Goal: Task Accomplishment & Management: Complete application form

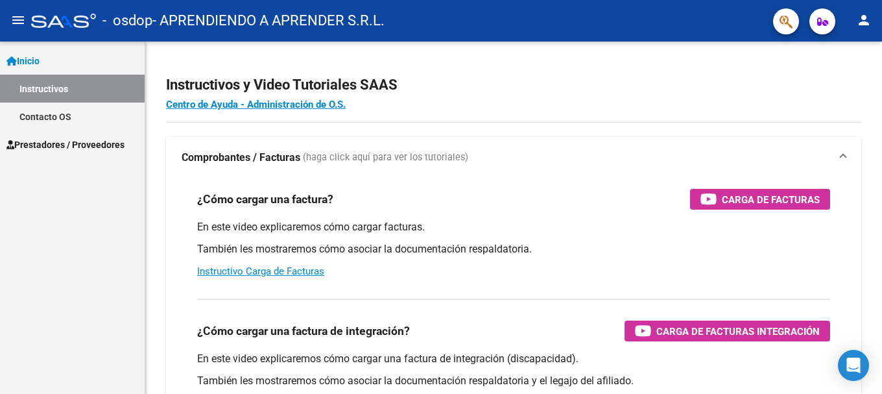
click at [66, 147] on span "Prestadores / Proveedores" at bounding box center [65, 145] width 118 height 14
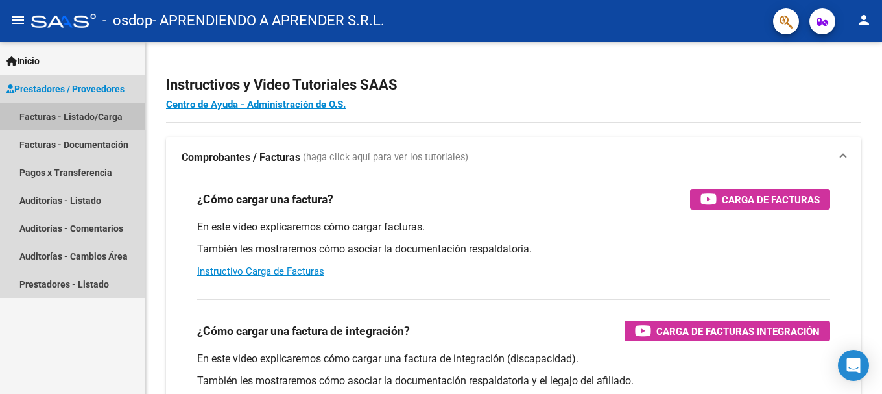
click at [48, 109] on link "Facturas - Listado/Carga" at bounding box center [72, 116] width 145 height 28
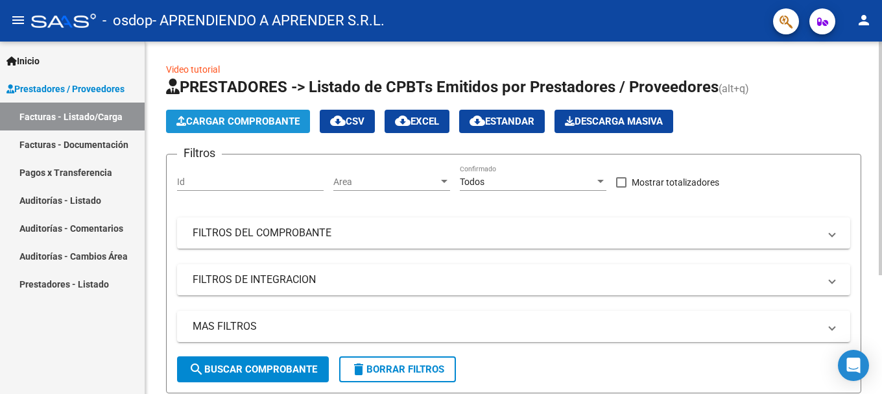
click at [198, 123] on span "Cargar Comprobante" at bounding box center [237, 121] width 123 height 12
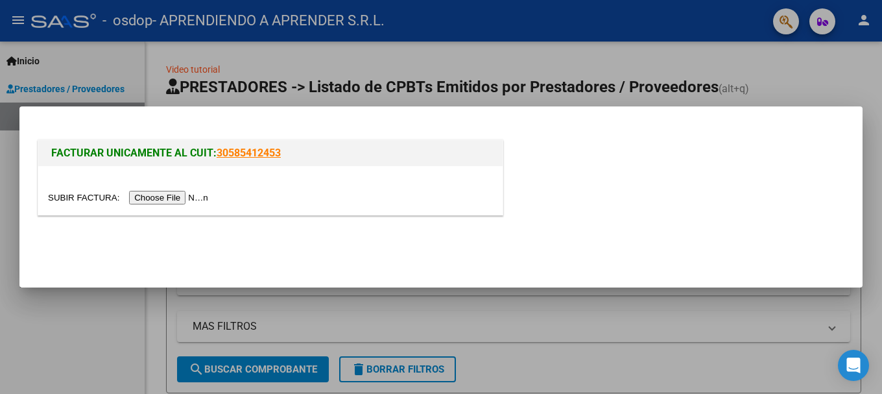
click at [156, 196] on input "file" at bounding box center [130, 198] width 164 height 14
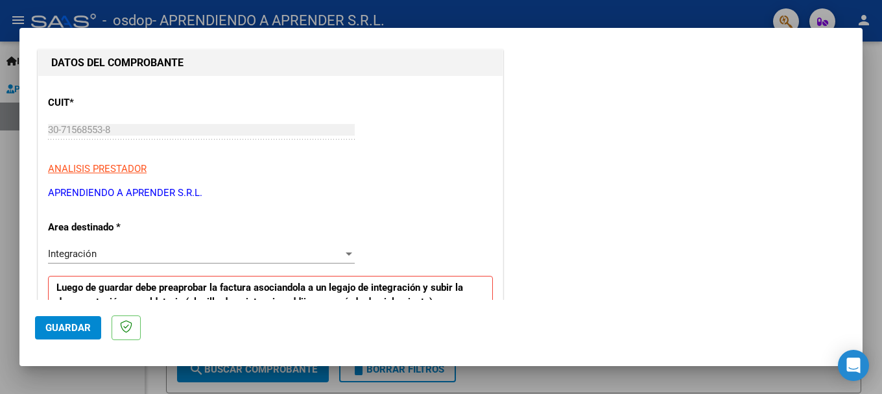
scroll to position [259, 0]
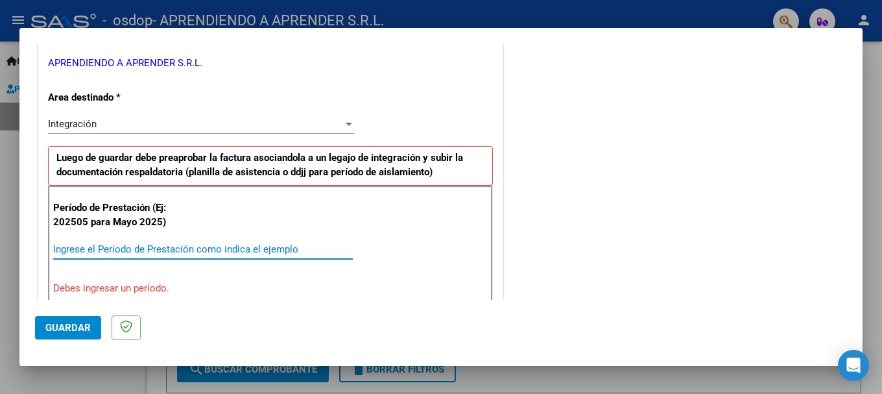
click at [215, 251] on input "Ingrese el Período de Prestación como indica el ejemplo" at bounding box center [203, 249] width 300 height 12
click at [215, 252] on input "Ingrese el Período de Prestación como indica el ejemplo" at bounding box center [203, 249] width 300 height 12
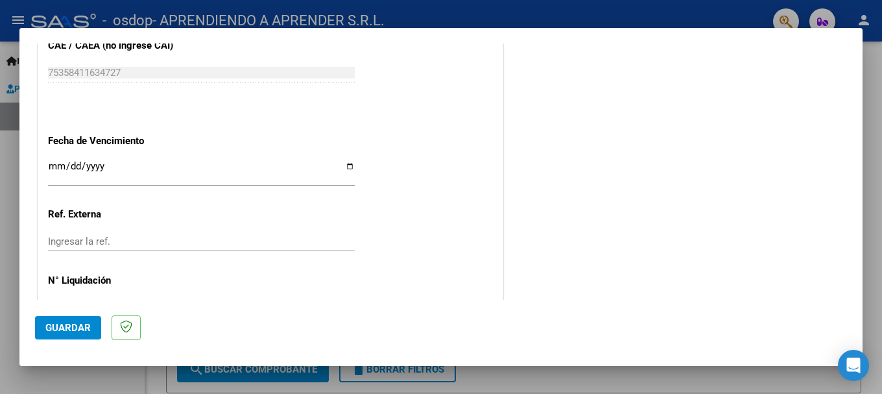
scroll to position [778, 0]
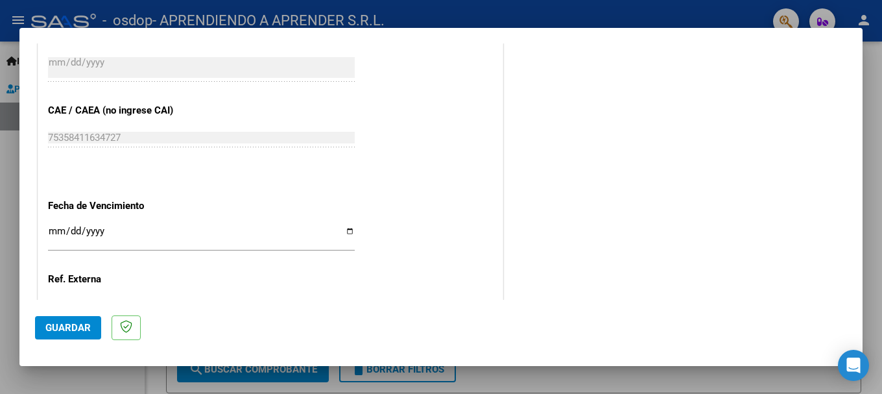
type input "202508"
click at [343, 230] on input "Ingresar la fecha" at bounding box center [201, 236] width 307 height 21
type input "[DATE]"
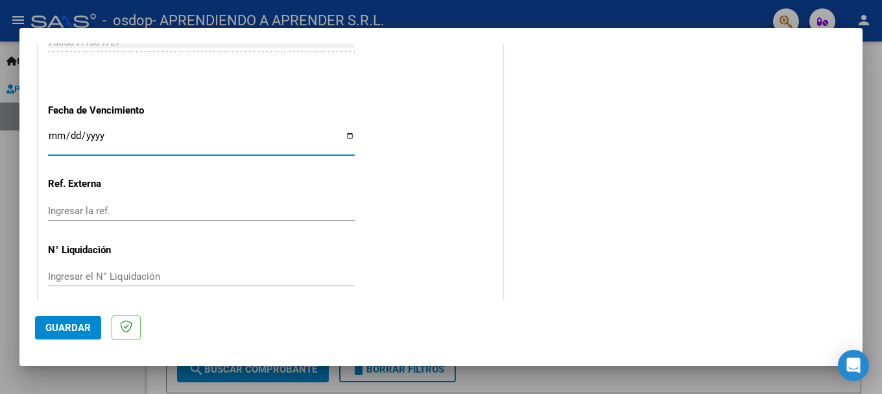
scroll to position [885, 0]
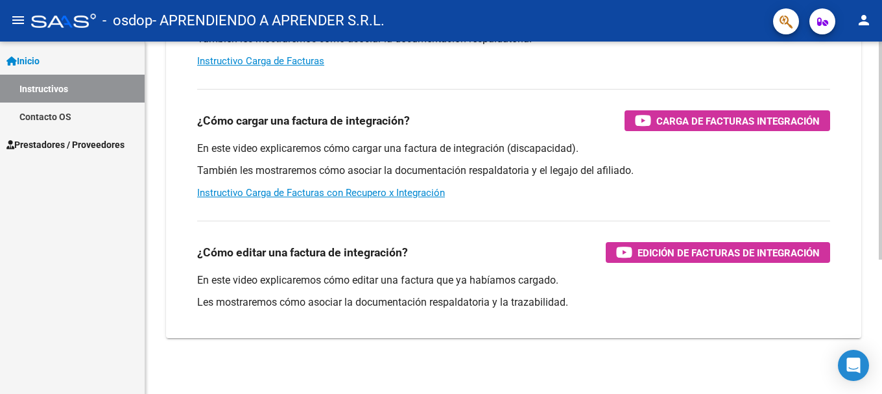
scroll to position [217, 0]
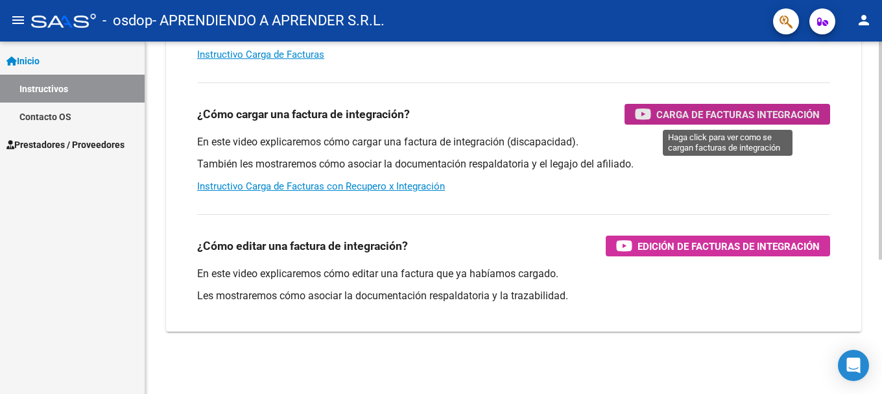
click at [732, 114] on span "Carga de Facturas Integración" at bounding box center [737, 114] width 163 height 16
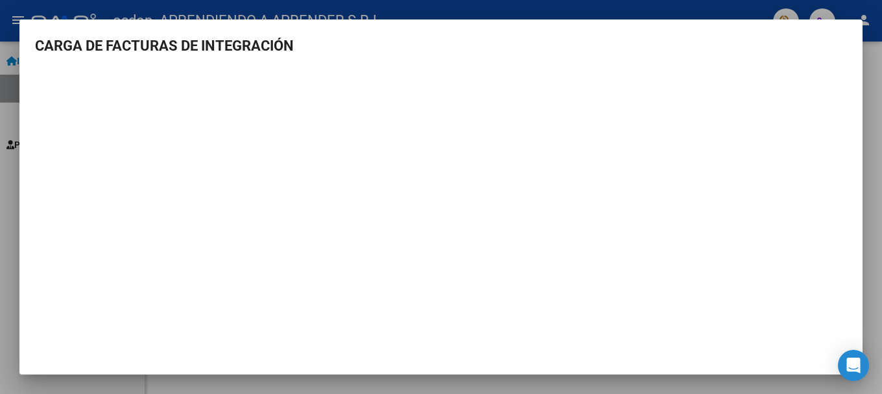
scroll to position [1, 0]
click at [872, 73] on div at bounding box center [441, 197] width 882 height 394
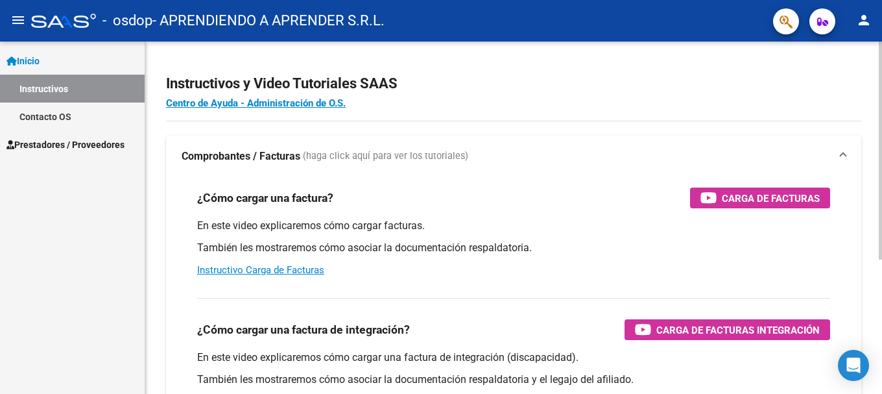
scroll to position [0, 0]
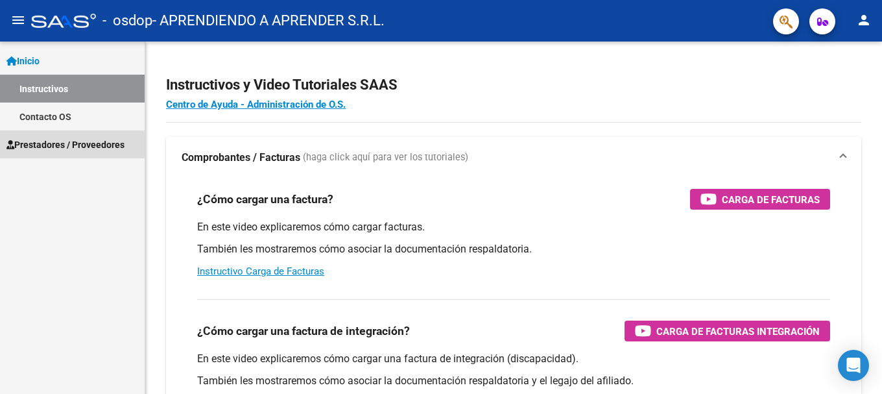
click at [110, 147] on span "Prestadores / Proveedores" at bounding box center [65, 145] width 118 height 14
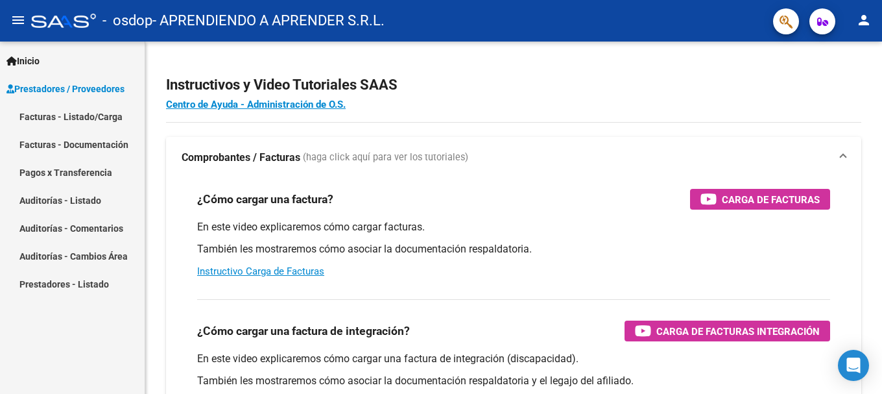
click at [67, 112] on link "Facturas - Listado/Carga" at bounding box center [72, 116] width 145 height 28
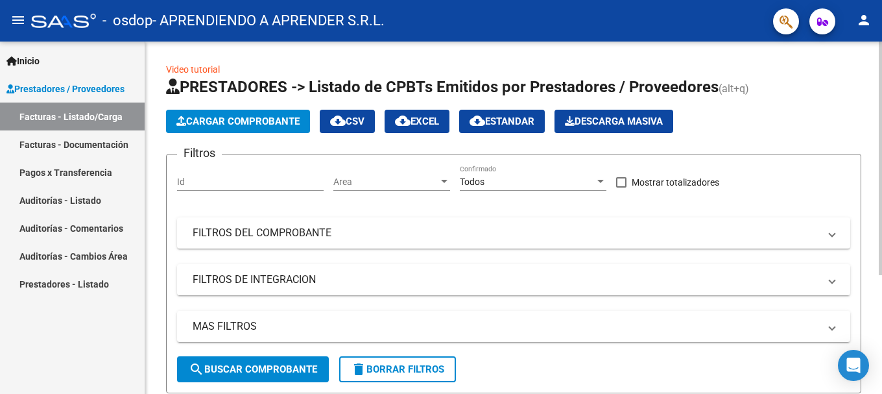
click at [248, 127] on button "Cargar Comprobante" at bounding box center [238, 121] width 144 height 23
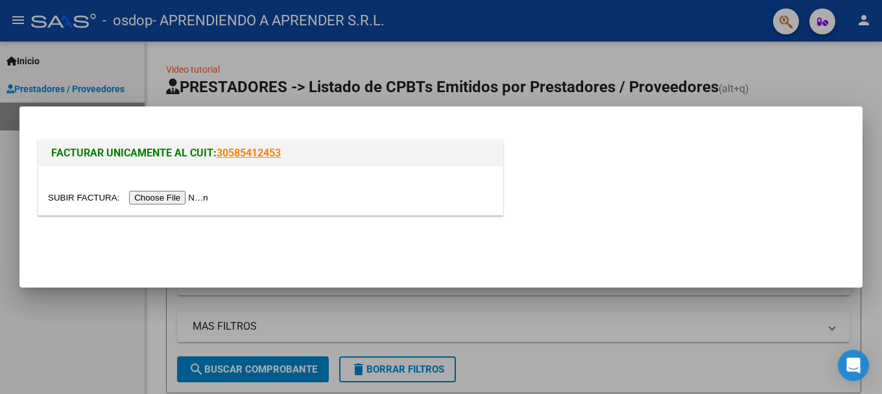
click at [158, 200] on input "file" at bounding box center [130, 198] width 164 height 14
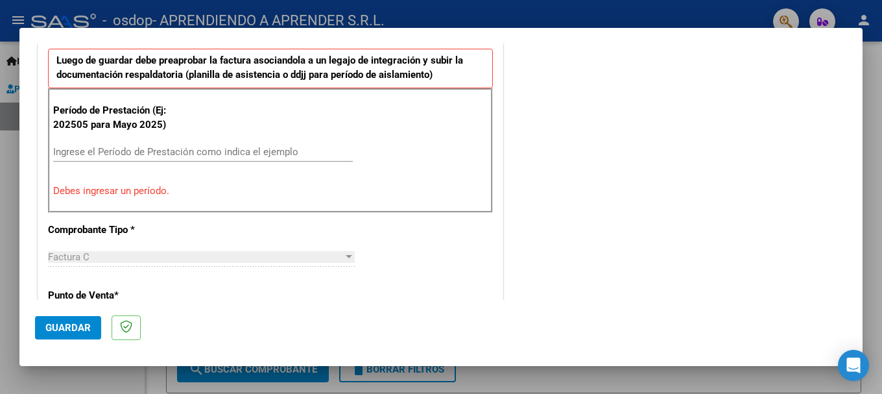
scroll to position [365, 0]
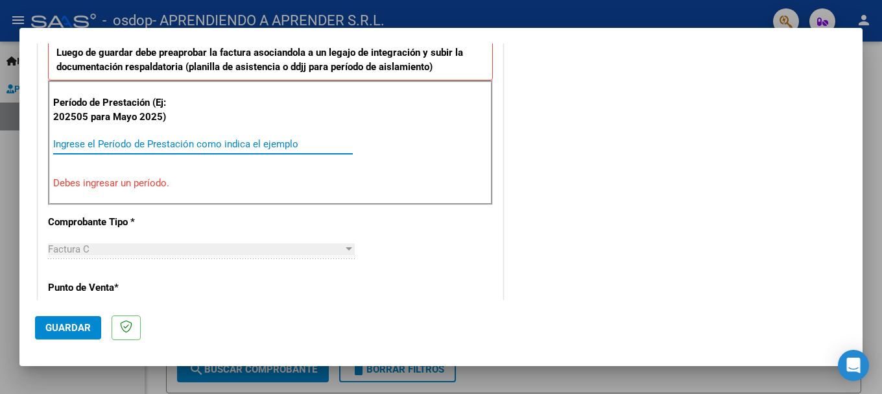
click at [76, 143] on input "Ingrese el Período de Prestación como indica el ejemplo" at bounding box center [203, 144] width 300 height 12
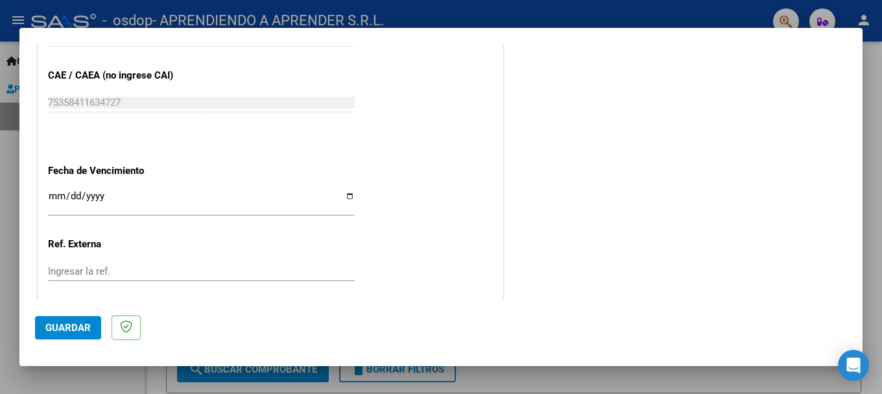
scroll to position [819, 0]
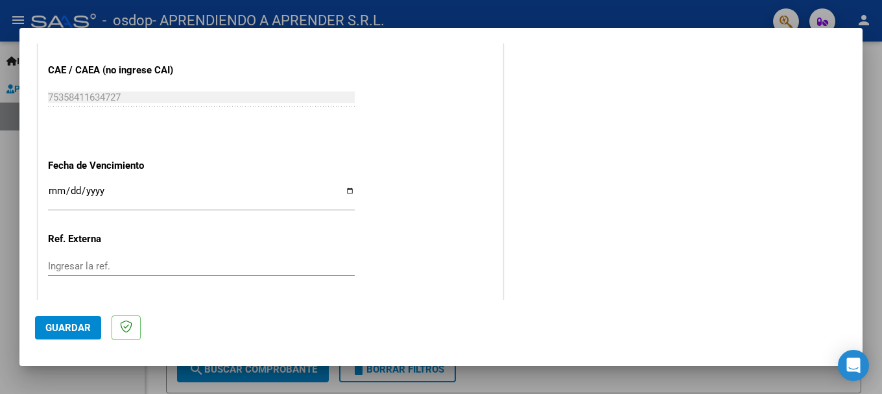
type input "202508"
click at [347, 189] on input "Ingresar la fecha" at bounding box center [201, 196] width 307 height 21
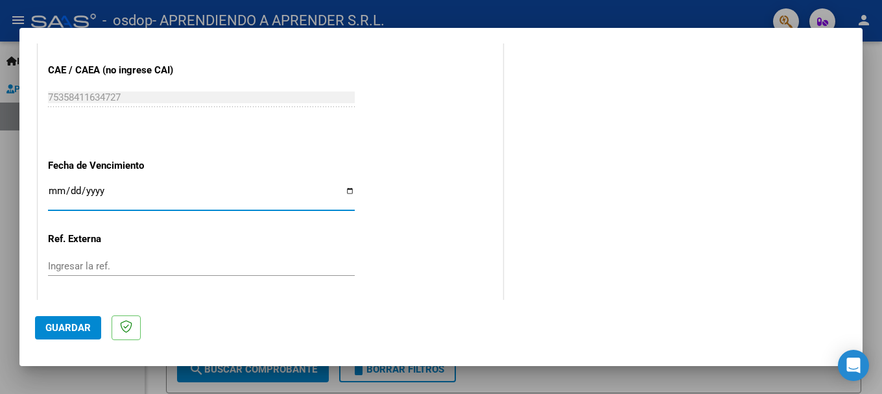
type input "[DATE]"
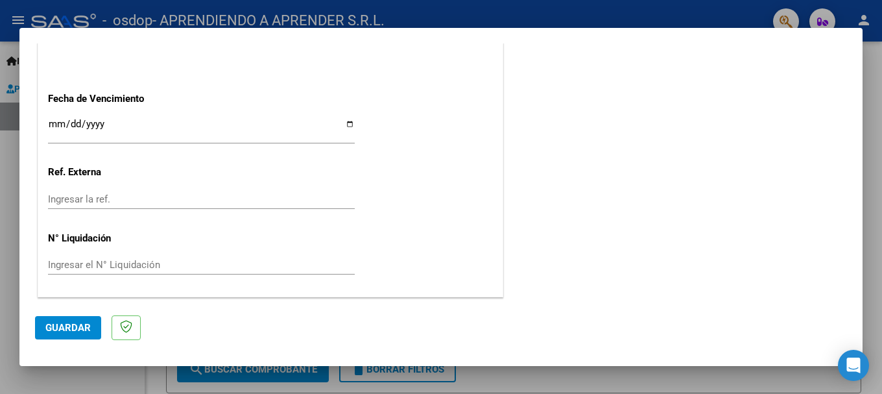
click at [10, 178] on div at bounding box center [441, 197] width 882 height 394
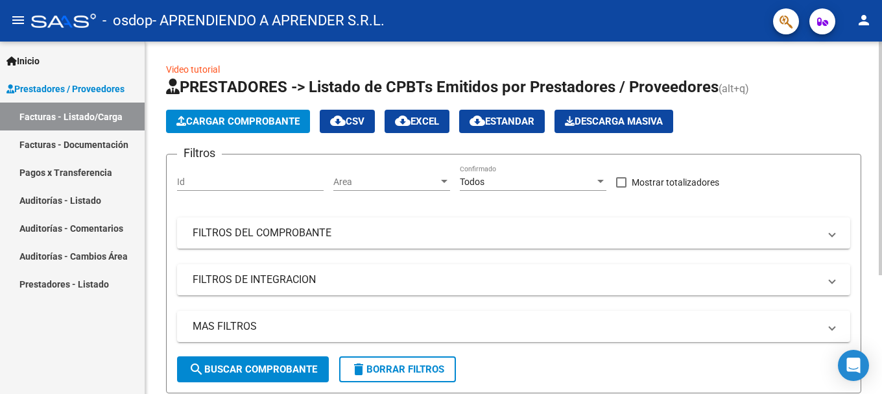
scroll to position [178, 0]
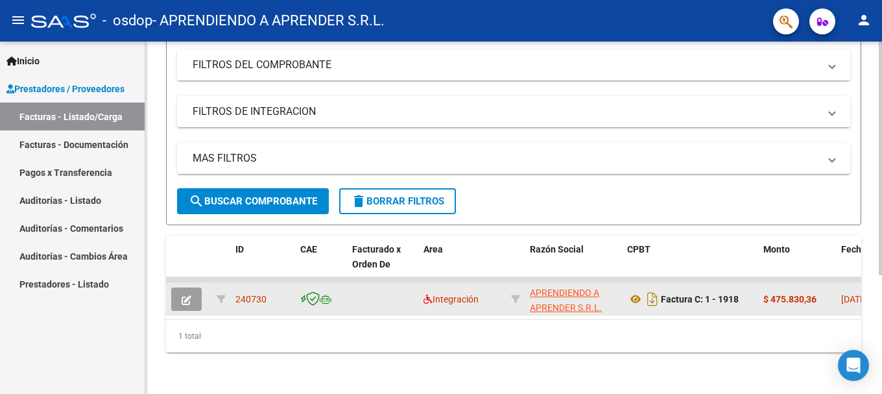
click at [182, 295] on icon "button" at bounding box center [187, 300] width 10 height 10
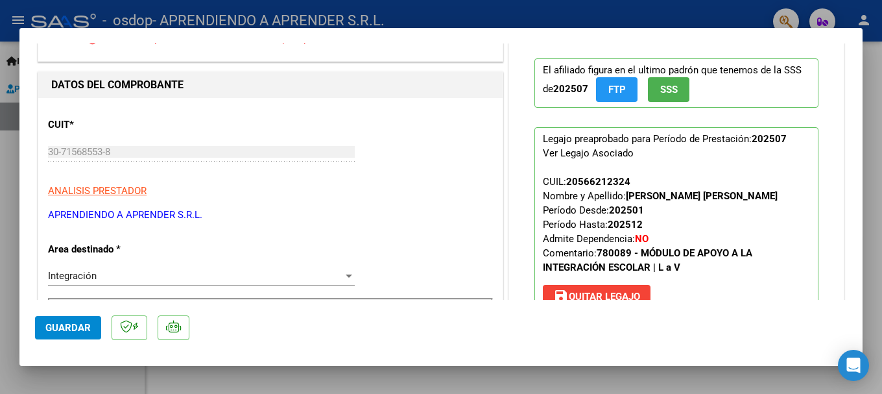
scroll to position [14, 0]
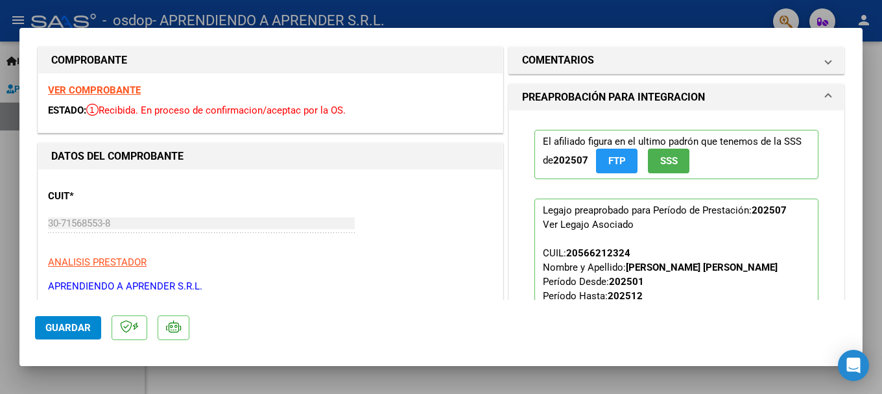
click at [0, 162] on div at bounding box center [441, 197] width 882 height 394
type input "$ 0,00"
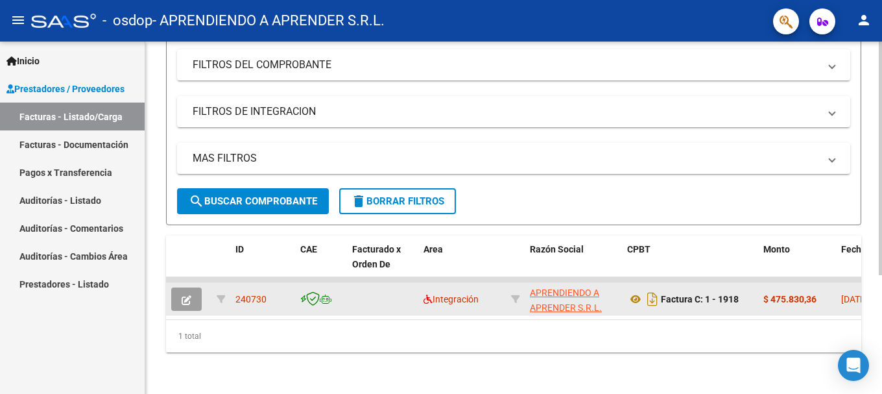
click at [183, 295] on icon "button" at bounding box center [187, 300] width 10 height 10
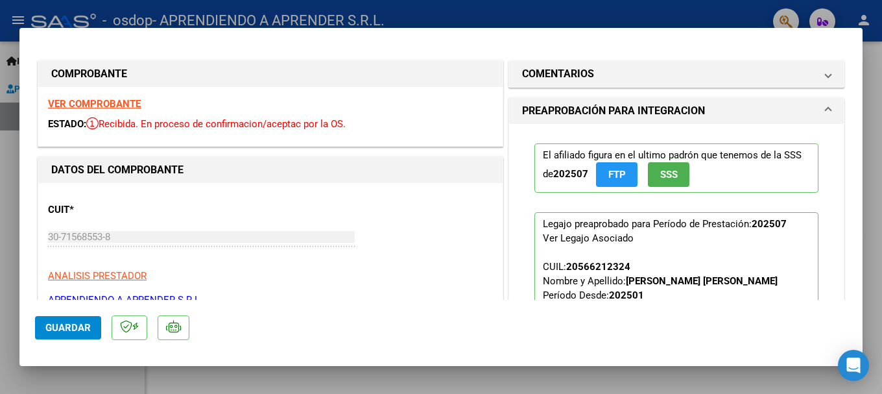
click at [3, 248] on div at bounding box center [441, 197] width 882 height 394
type input "$ 0,00"
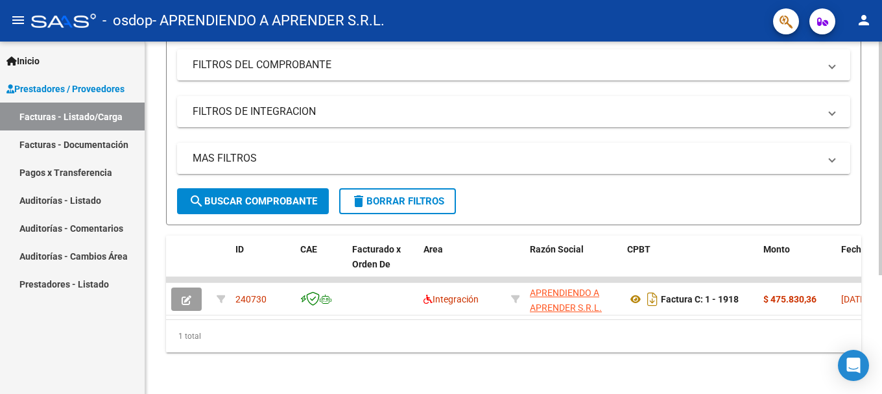
scroll to position [0, 0]
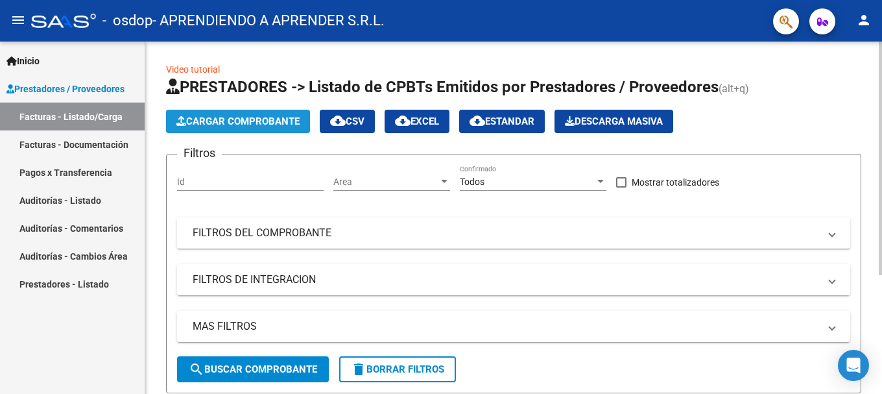
click at [228, 124] on span "Cargar Comprobante" at bounding box center [237, 121] width 123 height 12
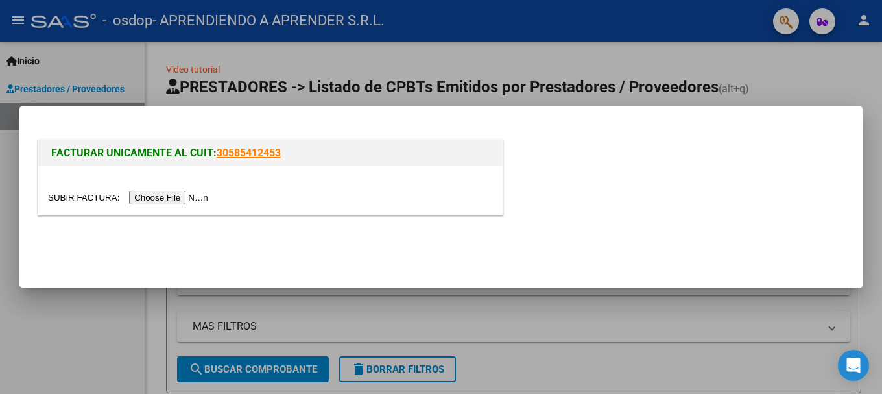
click at [195, 198] on input "file" at bounding box center [130, 198] width 164 height 14
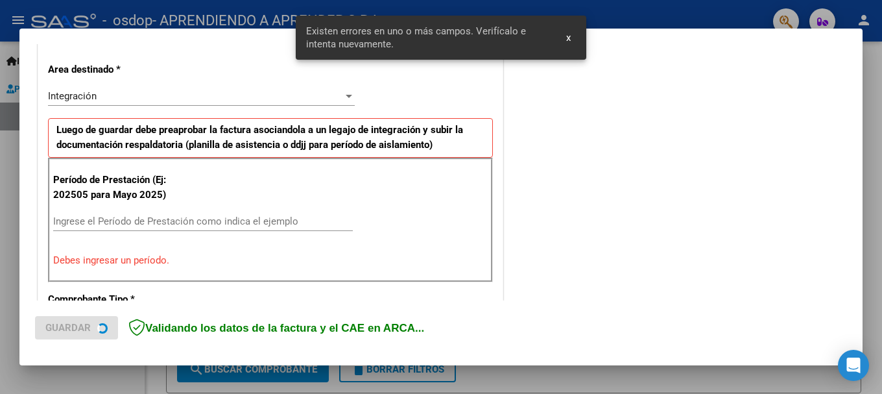
scroll to position [300, 0]
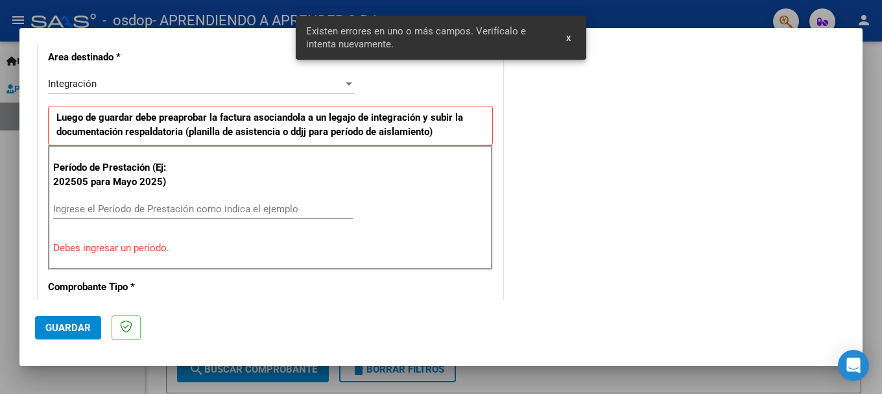
click at [571, 36] on span "x" at bounding box center [568, 38] width 5 height 12
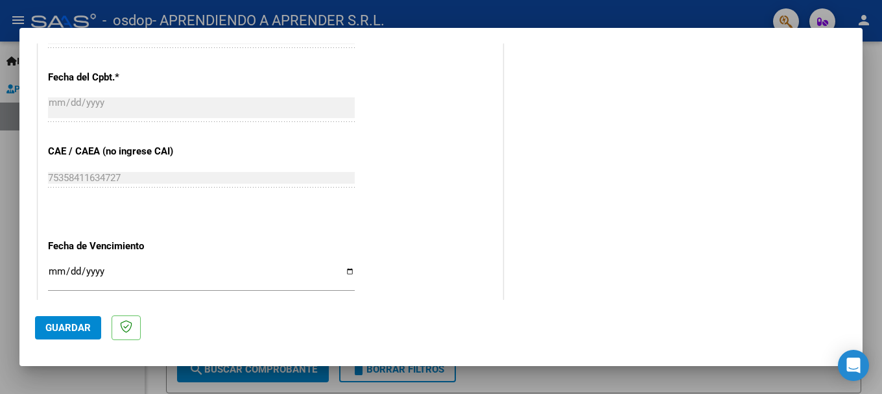
scroll to position [778, 0]
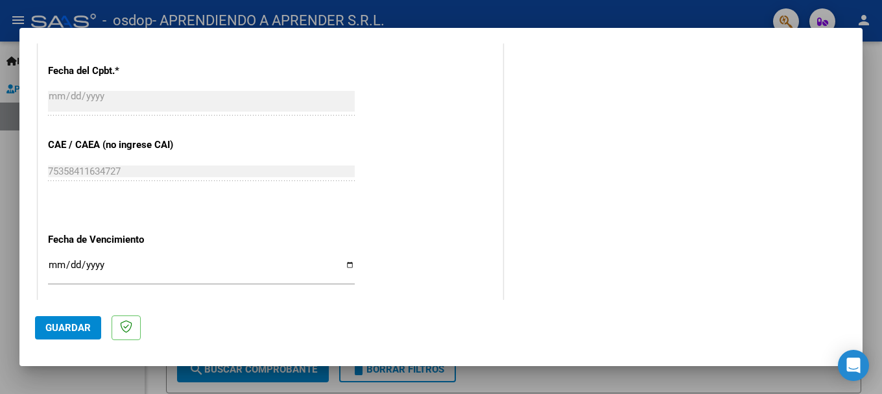
click at [347, 267] on input "Ingresar la fecha" at bounding box center [201, 269] width 307 height 21
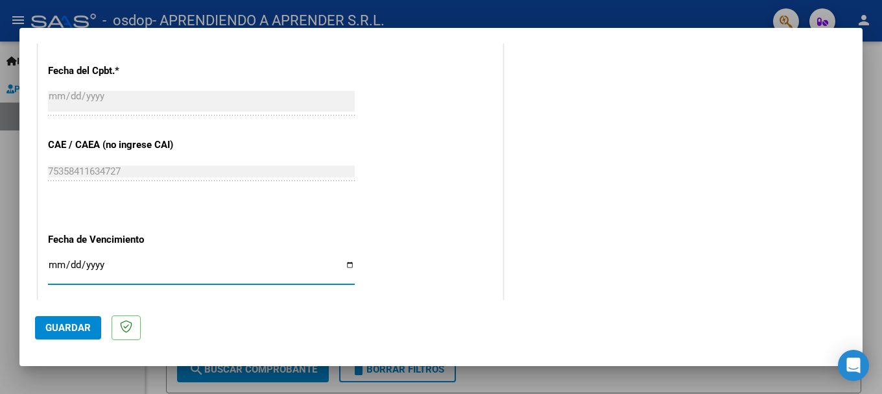
type input "[DATE]"
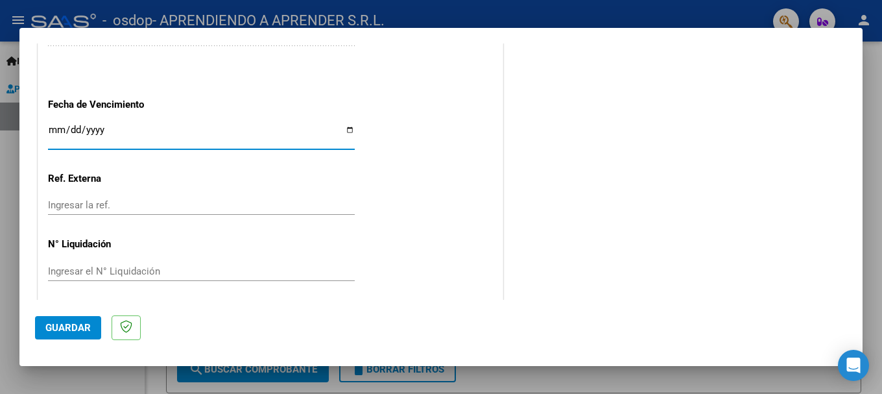
scroll to position [919, 0]
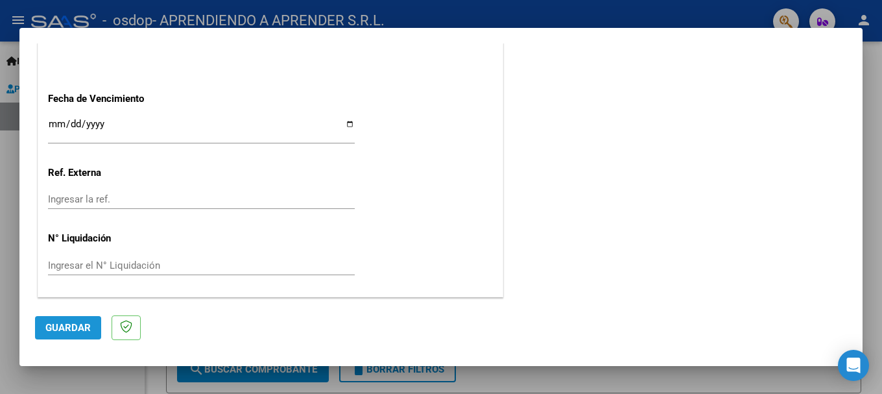
click at [60, 331] on span "Guardar" at bounding box center [67, 328] width 45 height 12
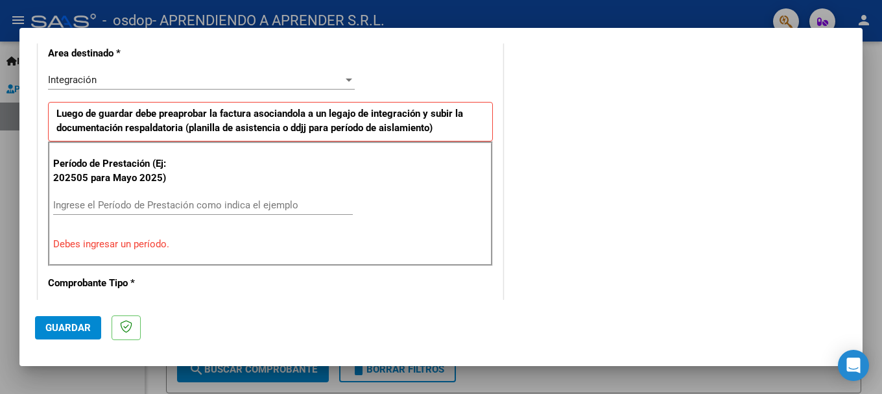
scroll to position [324, 0]
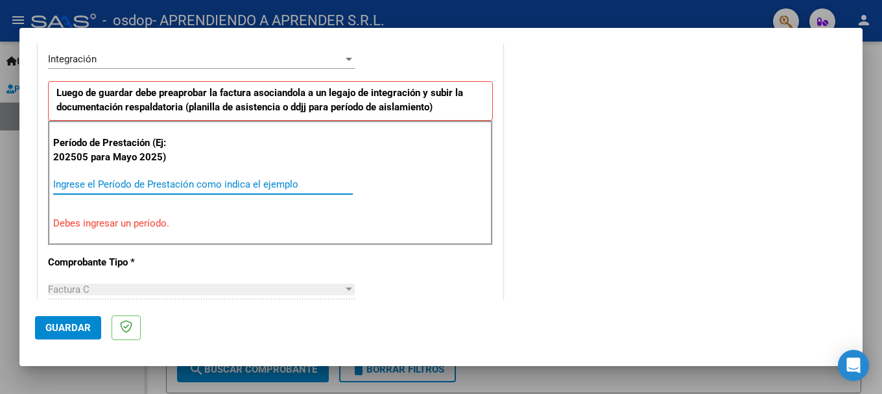
click at [77, 184] on input "Ingrese el Período de Prestación como indica el ejemplo" at bounding box center [203, 184] width 300 height 12
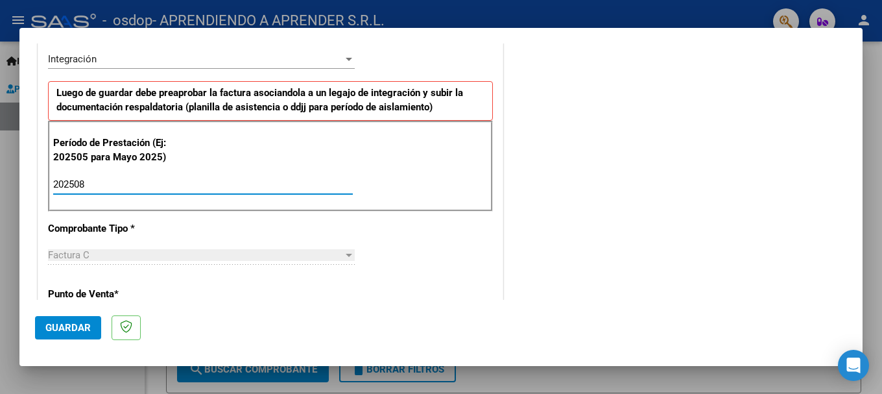
type input "202508"
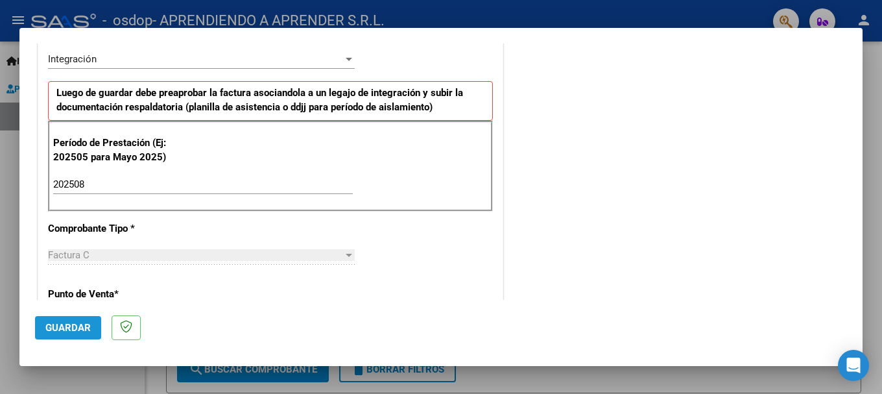
click at [60, 329] on span "Guardar" at bounding box center [67, 328] width 45 height 12
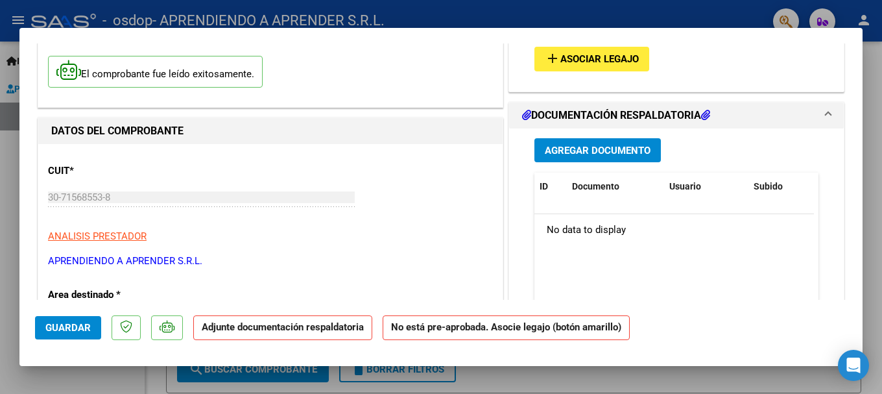
scroll to position [0, 0]
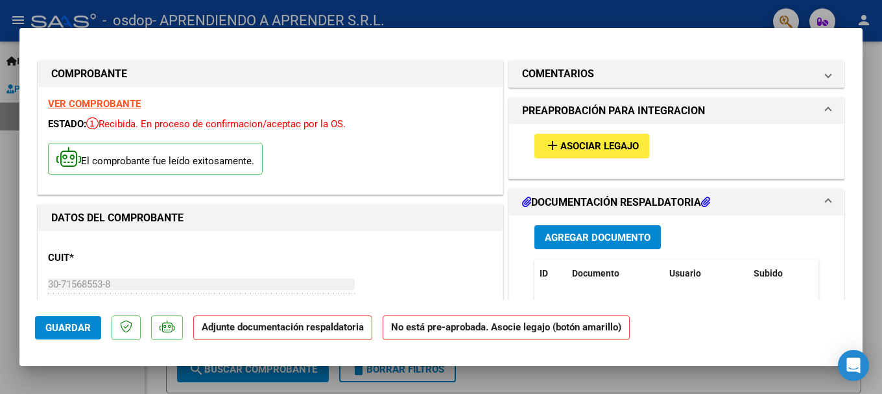
click at [601, 235] on span "Agregar Documento" at bounding box center [598, 238] width 106 height 12
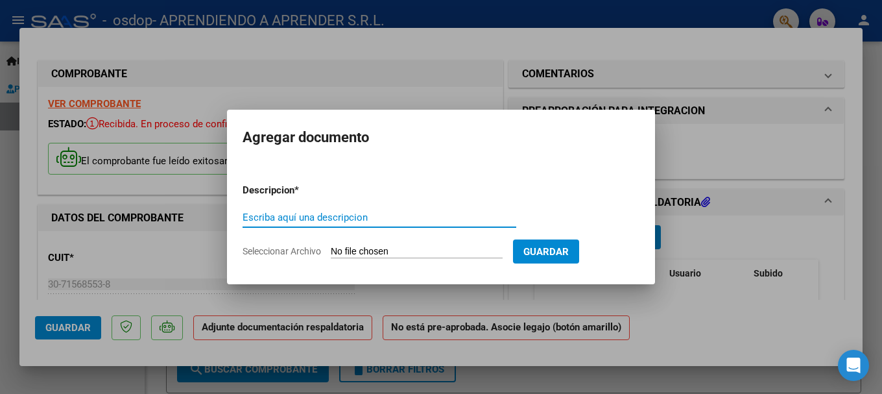
click at [352, 254] on input "Seleccionar Archivo" at bounding box center [417, 252] width 172 height 12
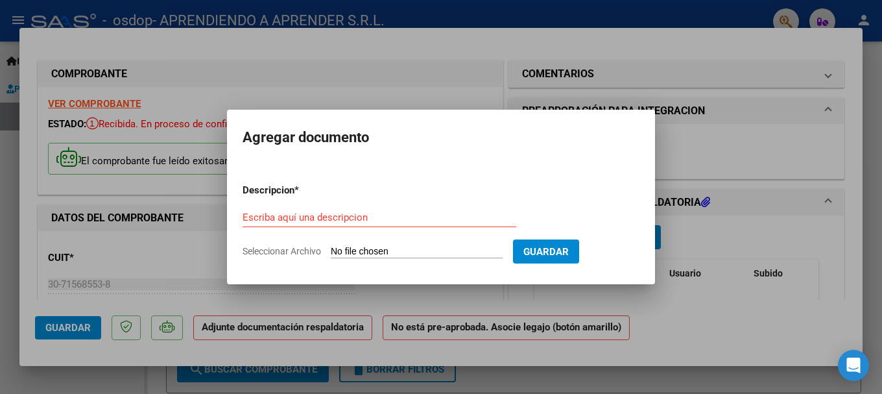
type input "C:\fakepath\[PERSON_NAME].pdf"
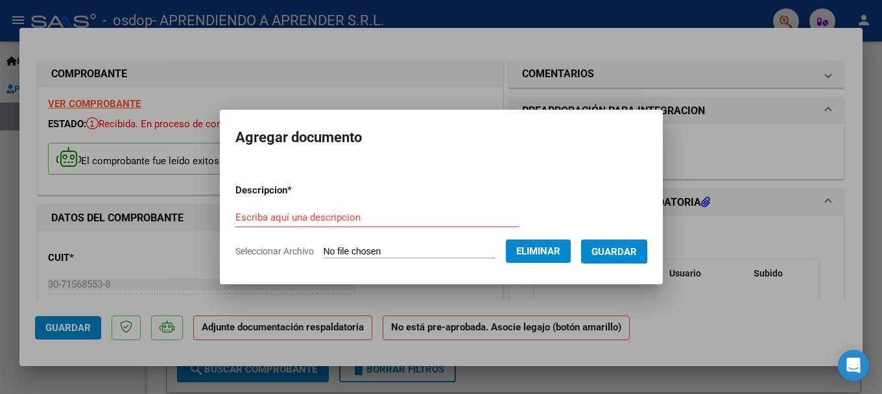
click at [624, 252] on span "Guardar" at bounding box center [614, 252] width 45 height 12
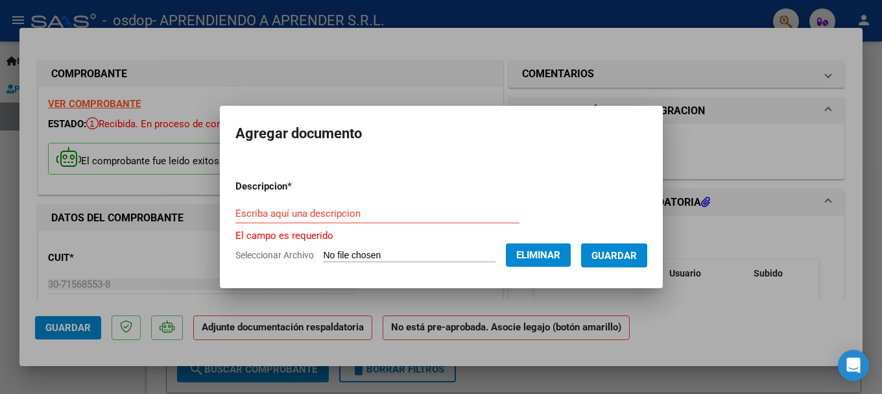
click at [621, 259] on span "Guardar" at bounding box center [614, 256] width 45 height 12
click at [621, 254] on span "Guardar" at bounding box center [614, 256] width 45 height 12
click at [386, 217] on input "Escriba aquí una descripcion" at bounding box center [377, 214] width 284 height 12
type input "p"
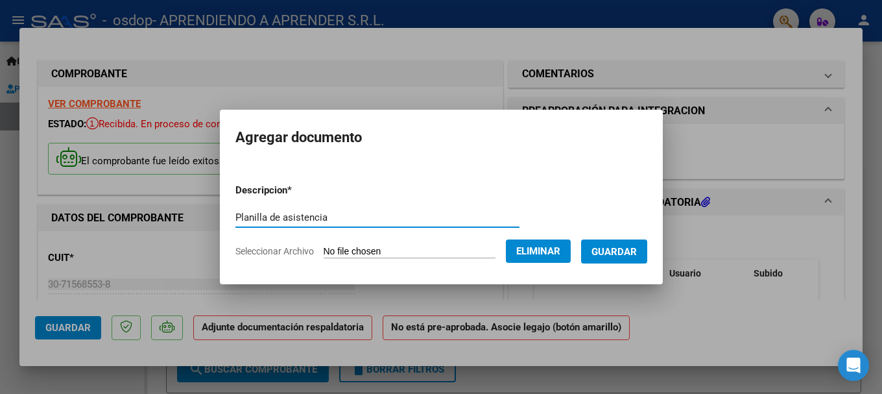
type input "Planilla de asistencia"
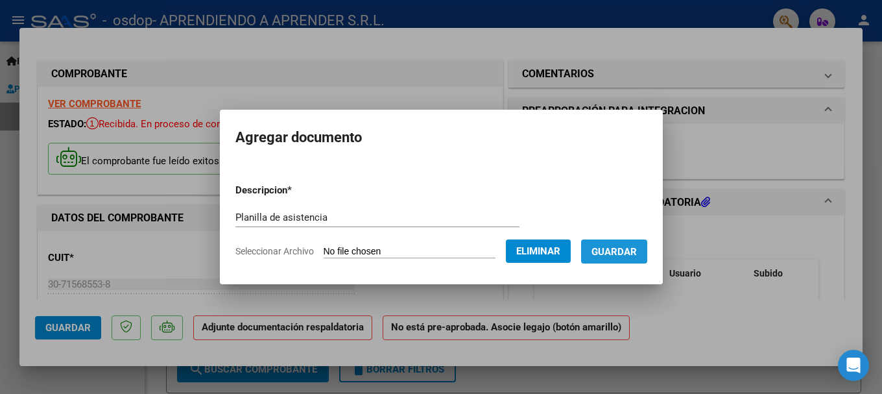
click at [629, 253] on span "Guardar" at bounding box center [614, 252] width 45 height 12
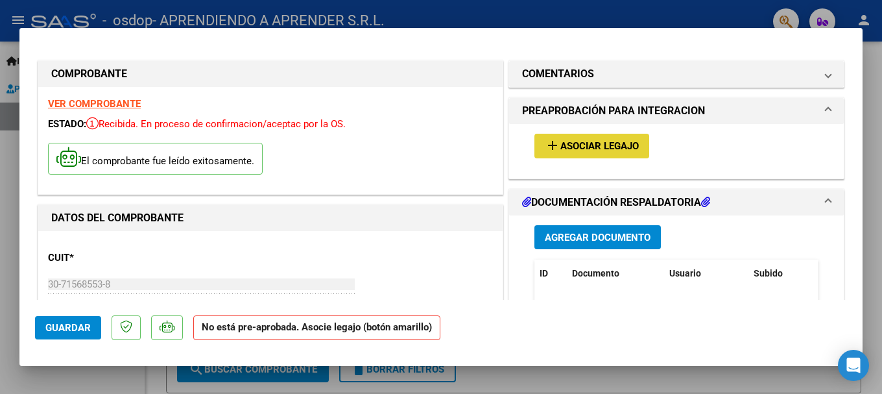
click at [619, 147] on span "Asociar Legajo" at bounding box center [599, 147] width 78 height 12
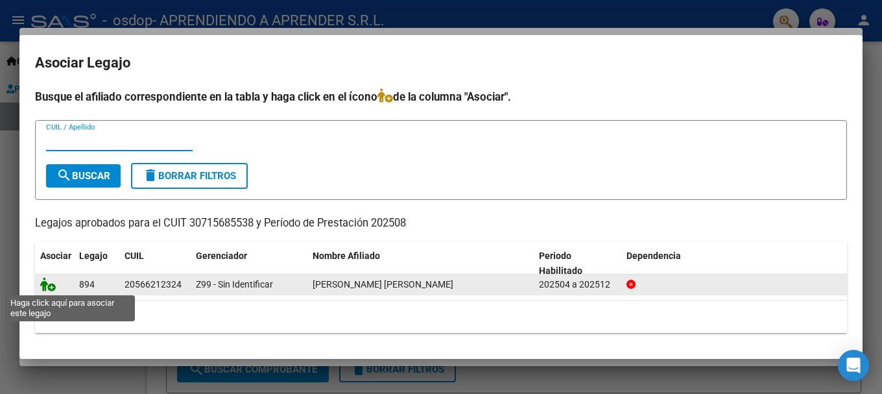
click at [46, 286] on icon at bounding box center [48, 284] width 16 height 14
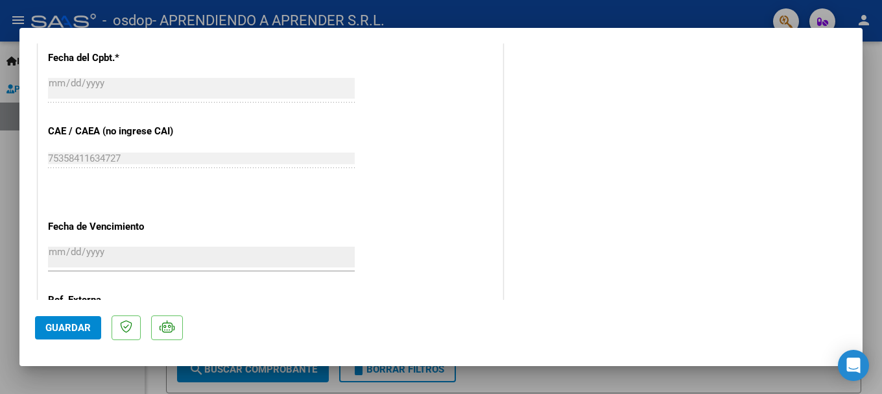
scroll to position [778, 0]
click at [67, 328] on span "Guardar" at bounding box center [67, 328] width 45 height 12
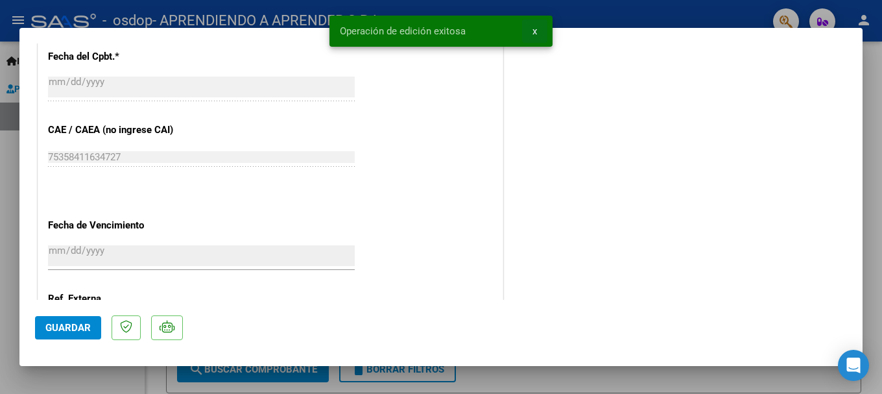
click at [535, 27] on span "x" at bounding box center [535, 31] width 5 height 12
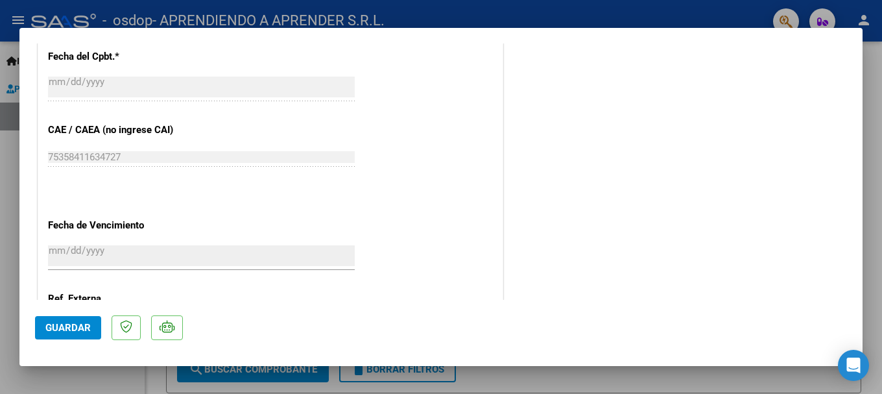
click at [9, 192] on div at bounding box center [441, 197] width 882 height 394
type input "$ 0,00"
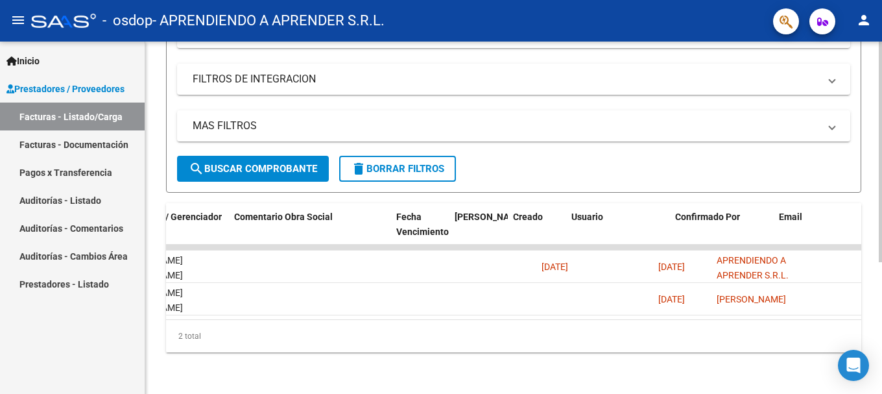
scroll to position [0, 2039]
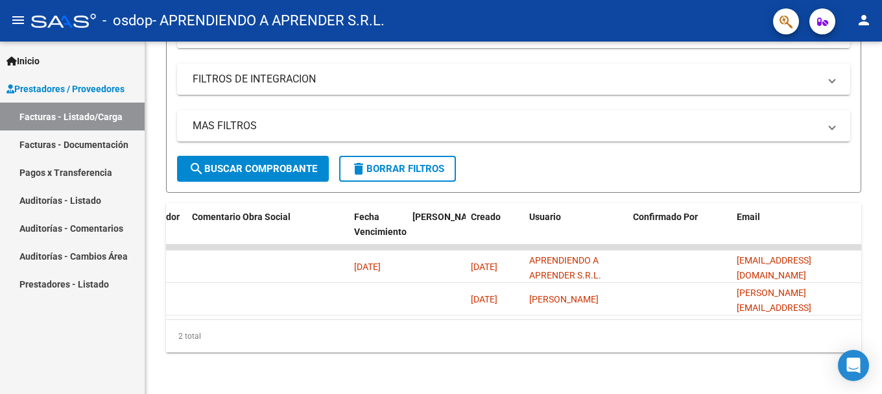
click at [64, 338] on div "Inicio Instructivos Contacto OS Prestadores / Proveedores Facturas - Listado/Ca…" at bounding box center [72, 218] width 145 height 352
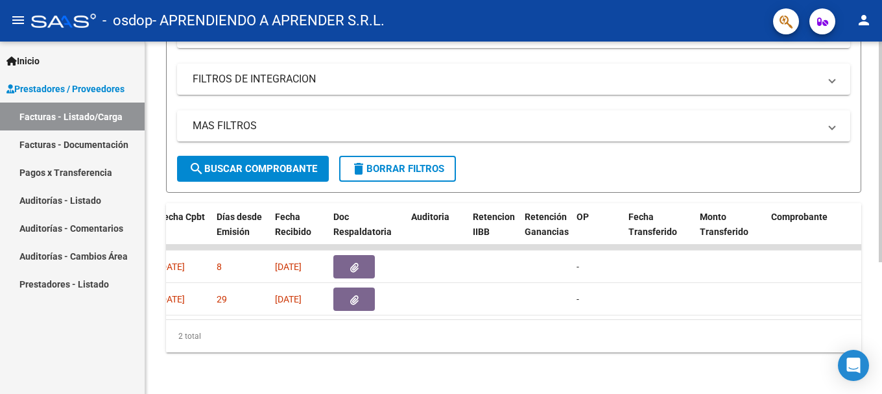
scroll to position [0, 0]
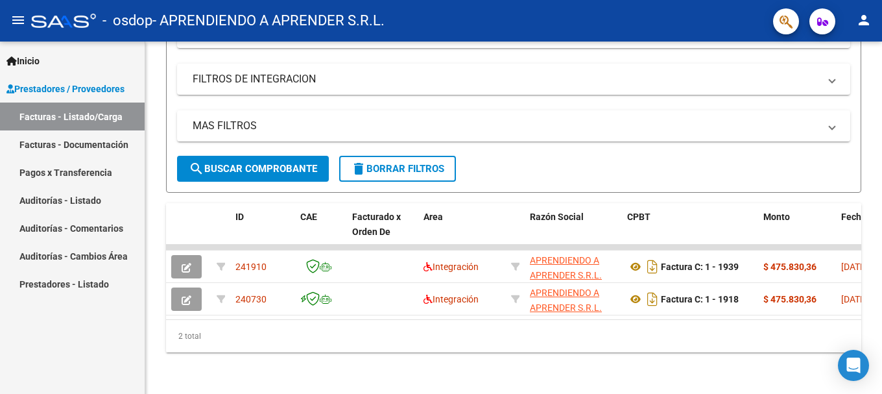
click at [57, 353] on div "Inicio Instructivos Contacto OS Prestadores / Proveedores Facturas - Listado/Ca…" at bounding box center [72, 218] width 145 height 352
